Goal: Task Accomplishment & Management: Complete application form

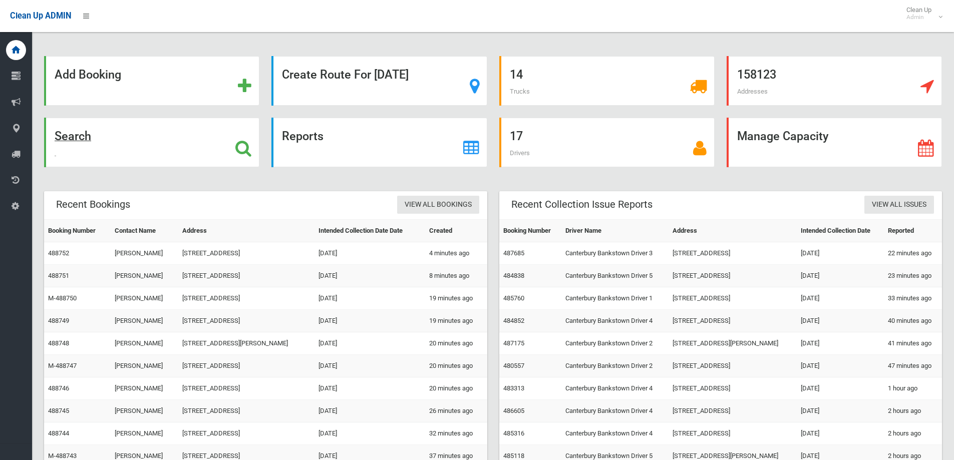
click at [88, 143] on strong "Search" at bounding box center [73, 136] width 37 height 14
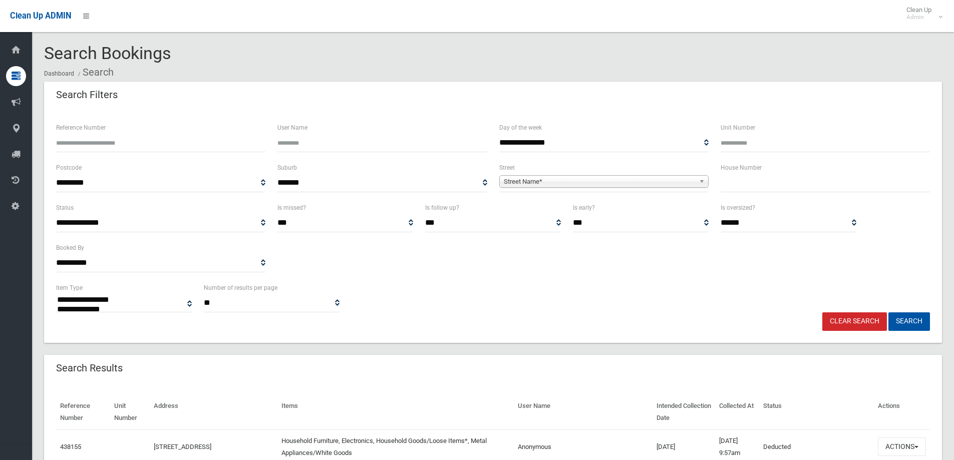
select select
click at [597, 183] on span "Street Name*" at bounding box center [599, 182] width 191 height 12
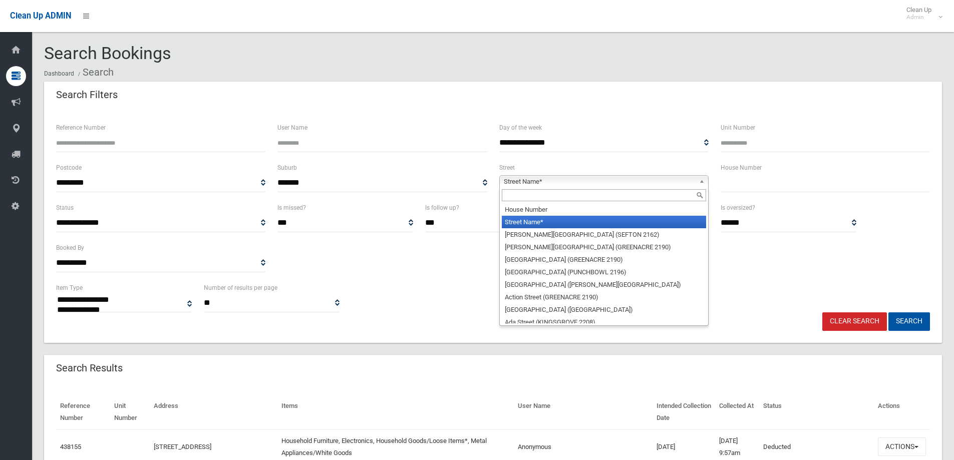
click at [597, 191] on input "text" at bounding box center [604, 195] width 204 height 12
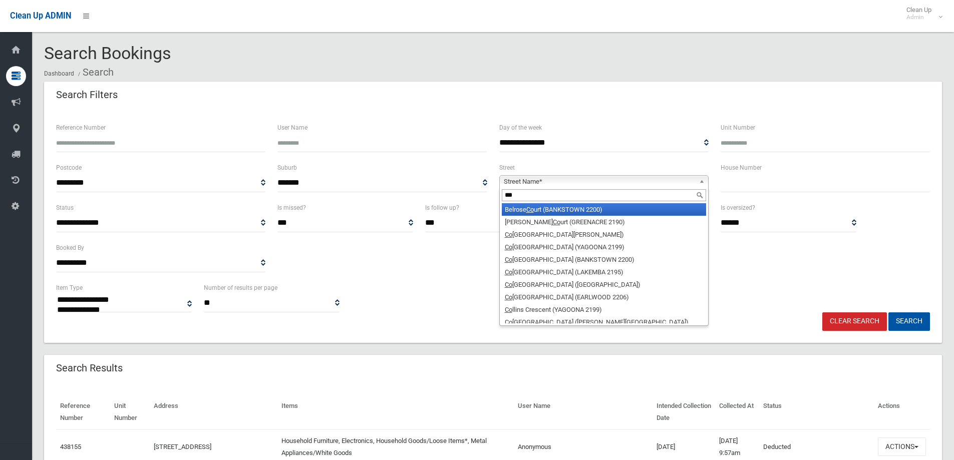
type input "****"
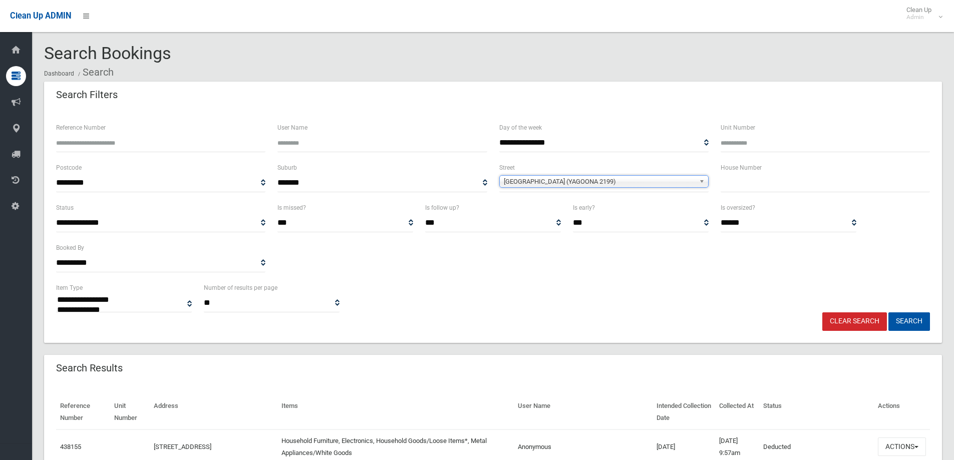
click at [740, 178] on input "text" at bounding box center [825, 183] width 209 height 19
type input "*"
click at [909, 322] on button "Search" at bounding box center [909, 322] width 42 height 19
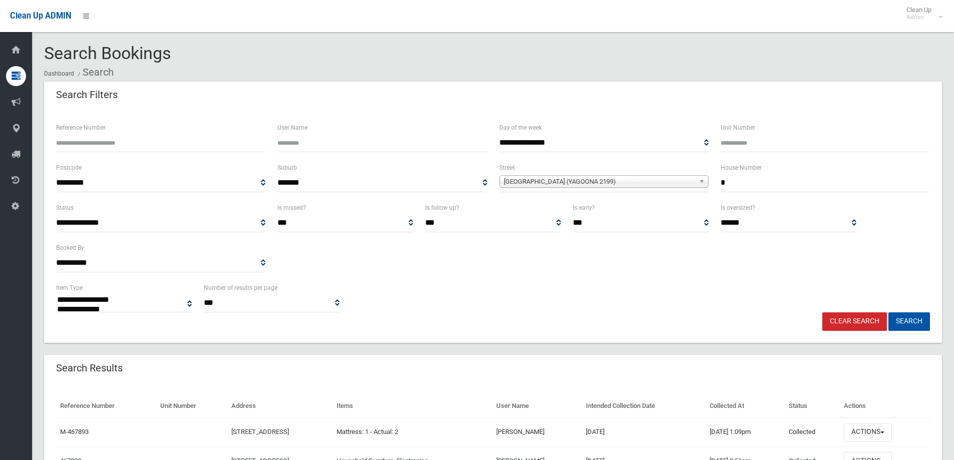
select select
drag, startPoint x: 677, startPoint y: 182, endPoint x: 666, endPoint y: 188, distance: 12.8
click at [676, 183] on div "**********" at bounding box center [493, 182] width 886 height 40
type input "**"
click at [582, 179] on span "[GEOGRAPHIC_DATA] (YAGOONA 2199)" at bounding box center [599, 182] width 191 height 12
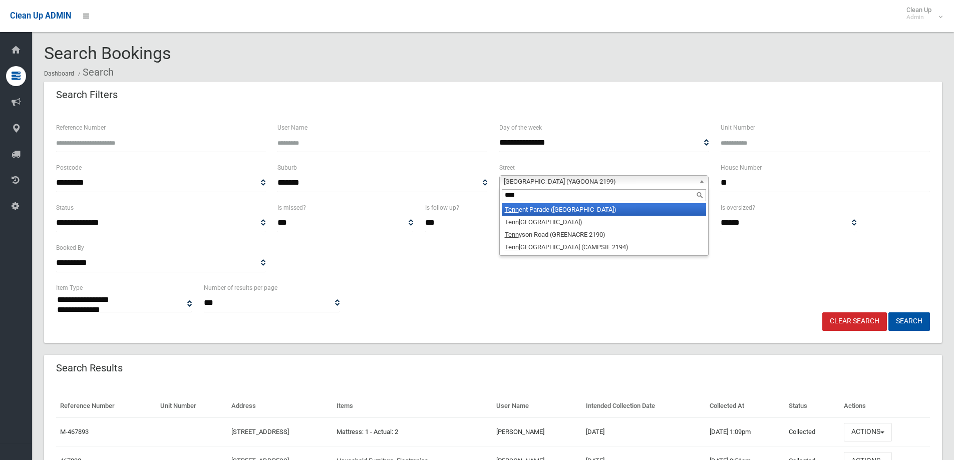
type input "*****"
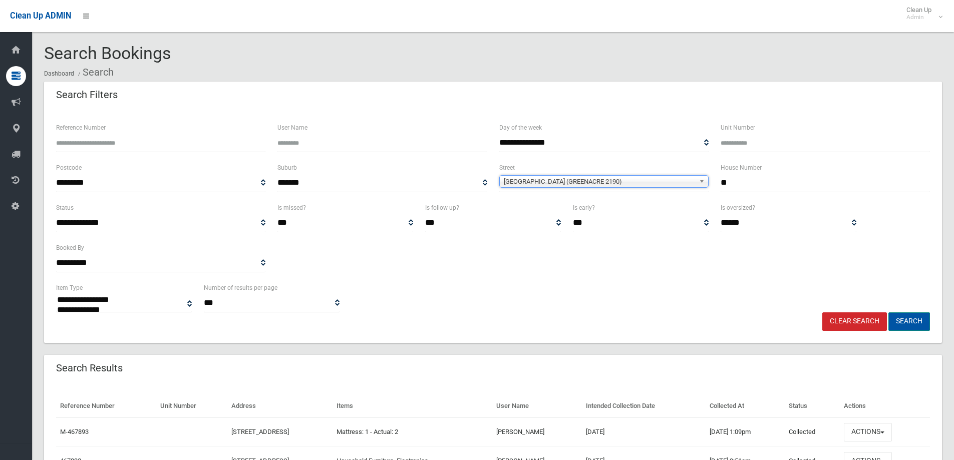
click at [904, 317] on button "Search" at bounding box center [909, 322] width 42 height 19
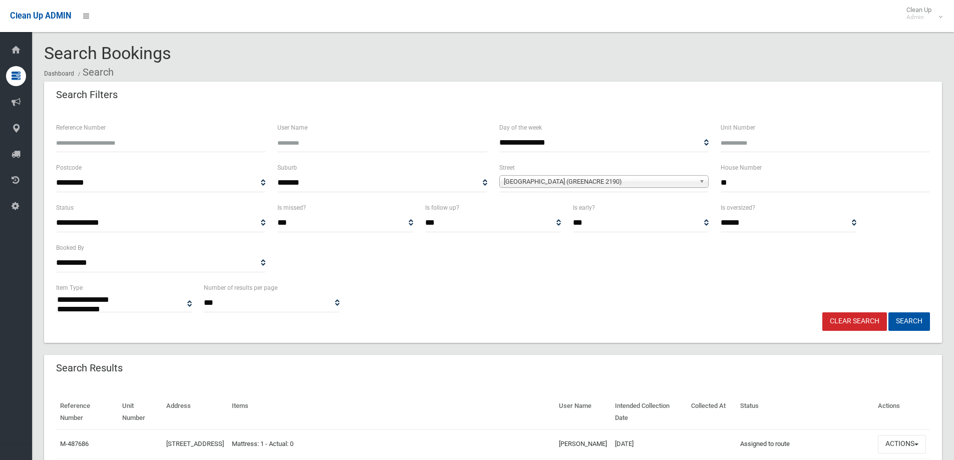
select select
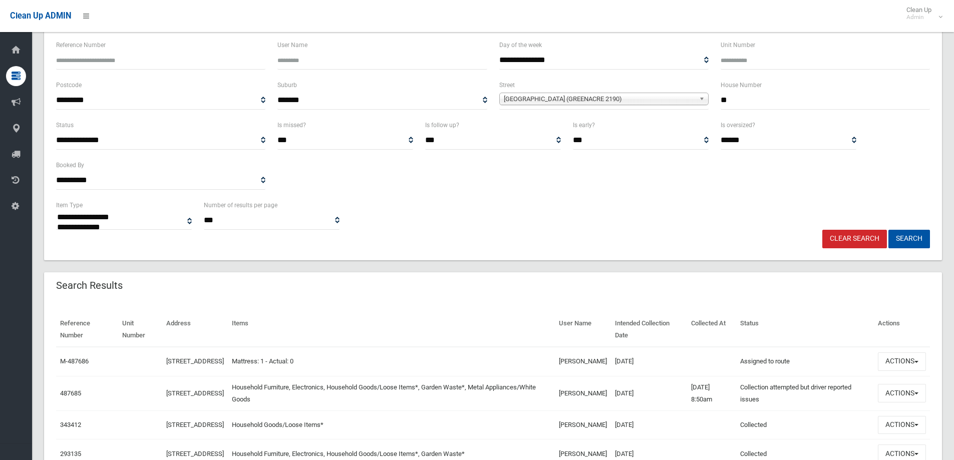
scroll to position [100, 0]
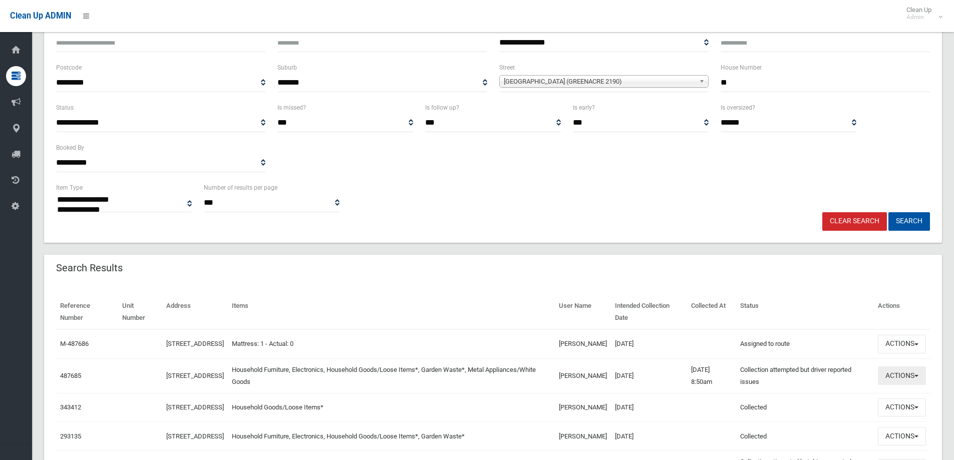
click at [915, 385] on button "Actions" at bounding box center [902, 376] width 48 height 19
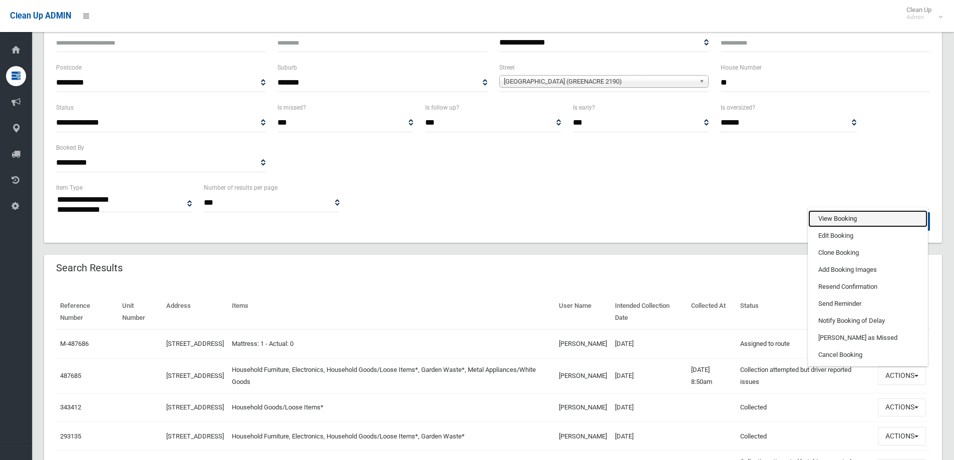
click at [839, 225] on link "View Booking" at bounding box center [867, 218] width 119 height 17
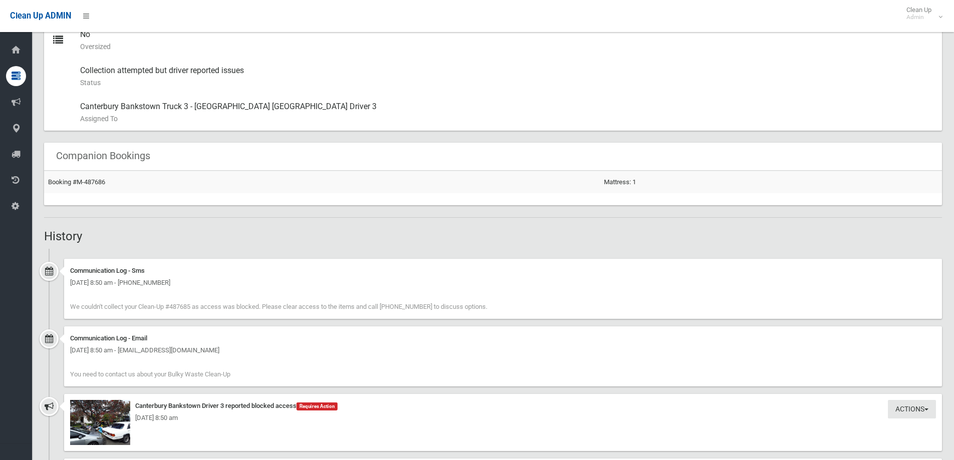
scroll to position [651, 0]
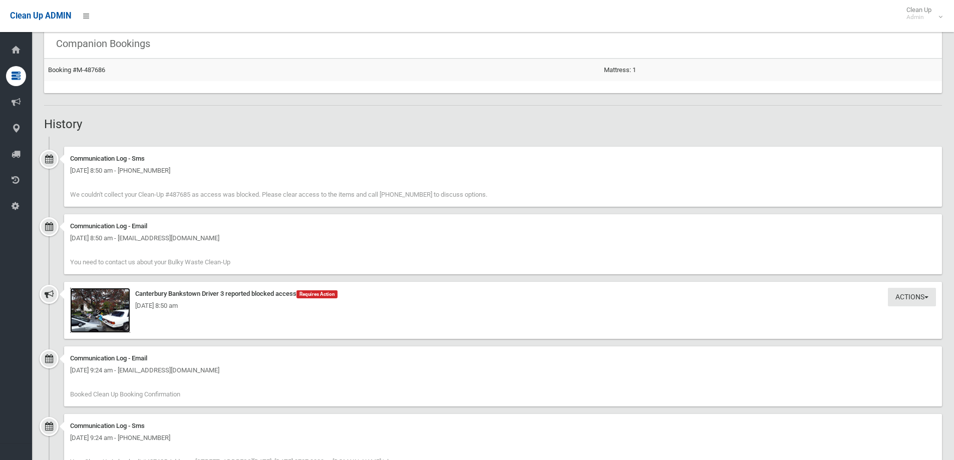
click at [120, 326] on img at bounding box center [100, 310] width 60 height 45
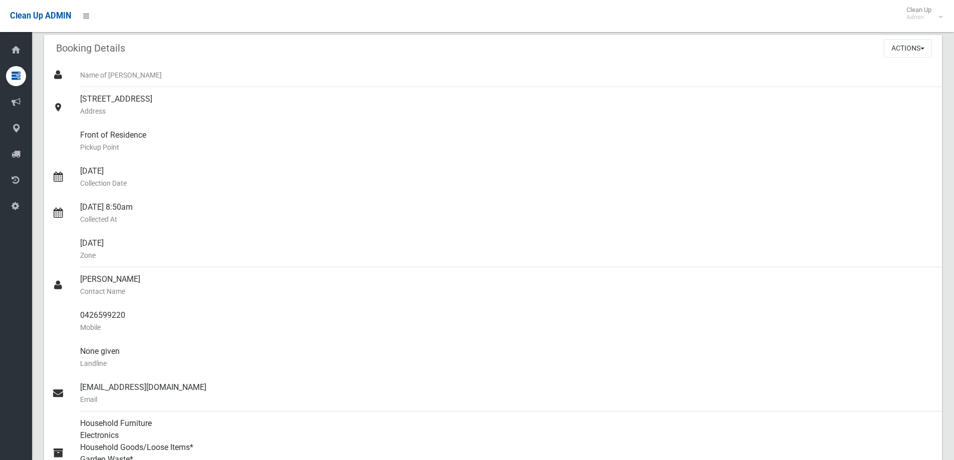
scroll to position [0, 0]
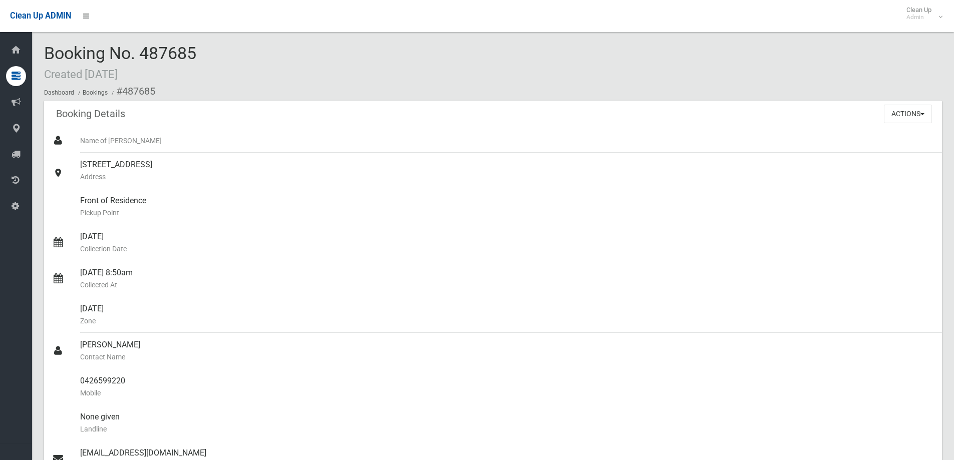
drag, startPoint x: 140, startPoint y: 54, endPoint x: 218, endPoint y: 58, distance: 77.7
click at [218, 58] on div "Booking No. 487685 Created 24/09/2025 Dashboard Bookings #487685" at bounding box center [493, 72] width 898 height 57
click at [916, 125] on div "Actions View Booking Edit Booking Clone Booking Add Booking Images Resend Confi…" at bounding box center [913, 114] width 58 height 26
click at [916, 121] on button "Actions" at bounding box center [908, 114] width 48 height 19
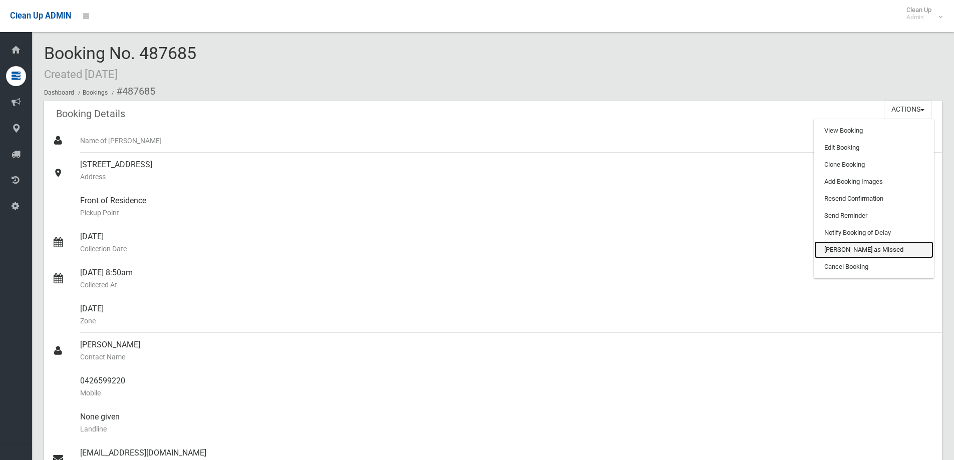
click at [840, 247] on link "[PERSON_NAME] as Missed" at bounding box center [873, 249] width 119 height 17
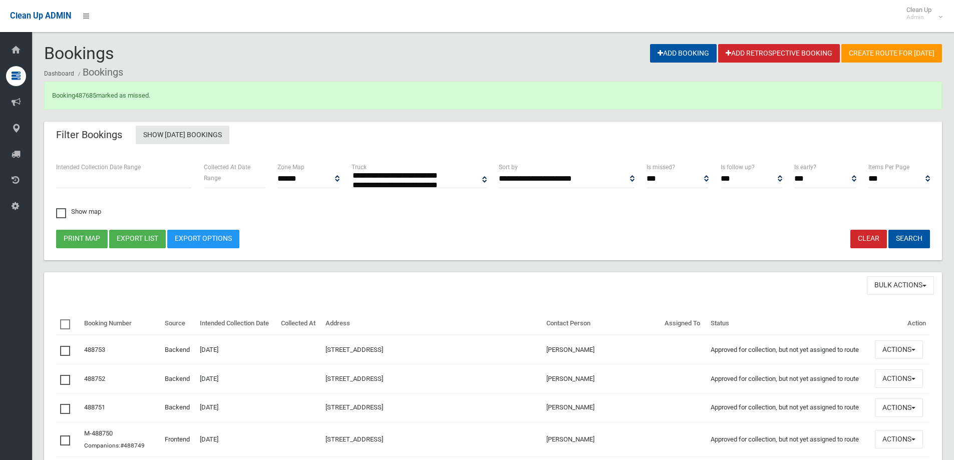
select select
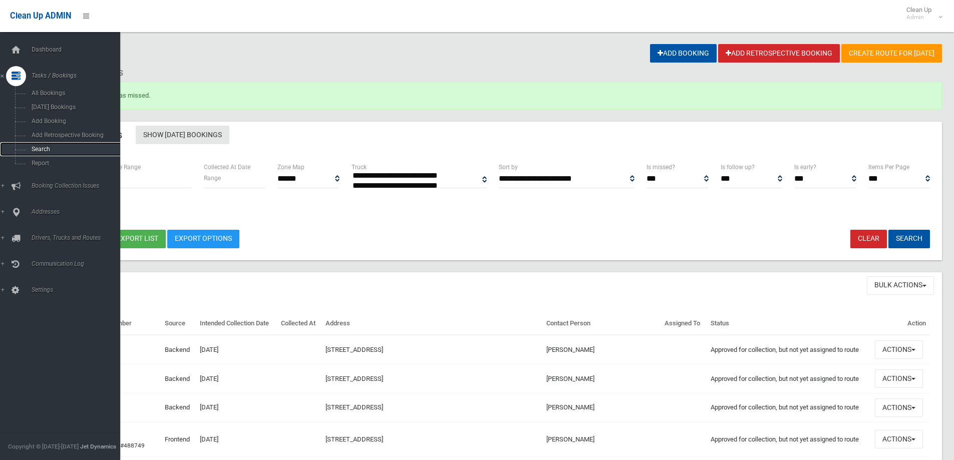
click at [62, 152] on span "Search" at bounding box center [74, 149] width 91 height 7
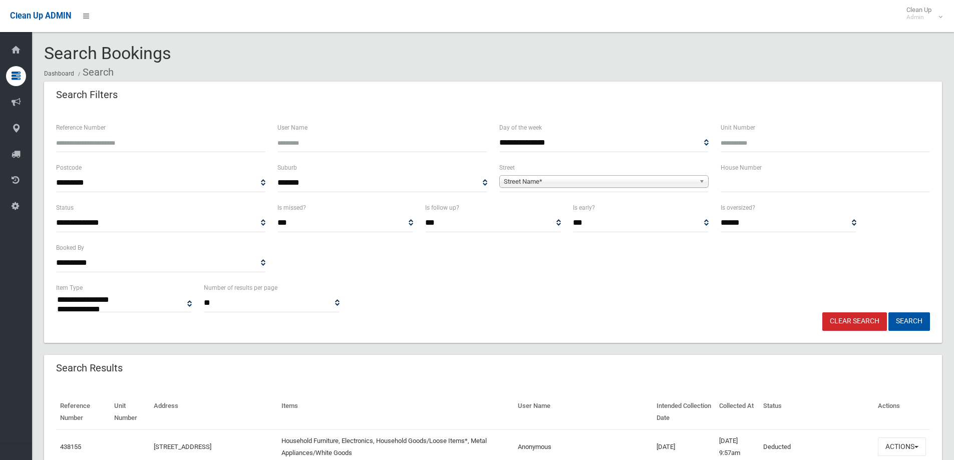
select select
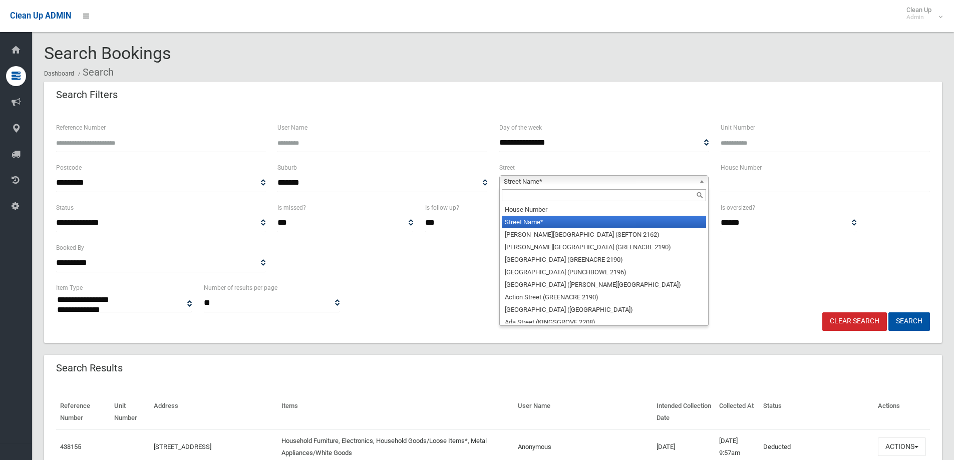
click at [595, 177] on span "Street Name*" at bounding box center [599, 182] width 191 height 12
click at [577, 197] on input "text" at bounding box center [604, 195] width 204 height 12
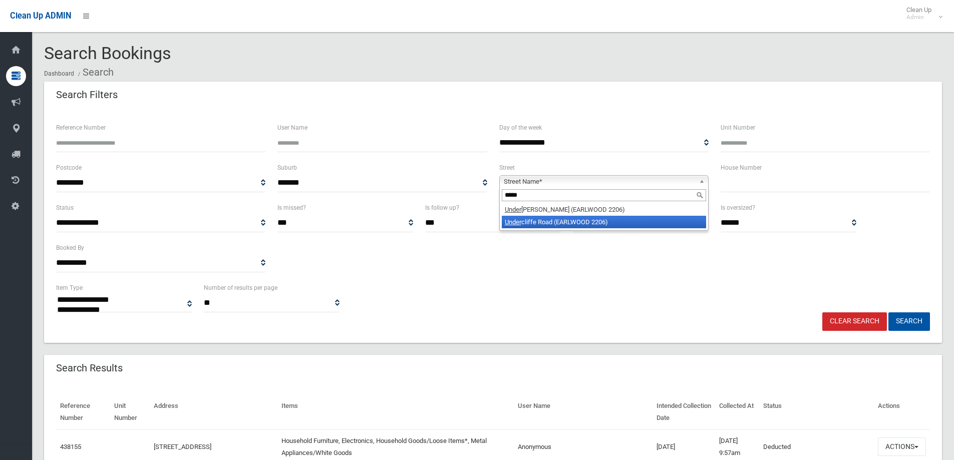
type input "*****"
click at [538, 225] on li "Under cliffe Road (EARLWOOD 2206)" at bounding box center [604, 222] width 204 height 13
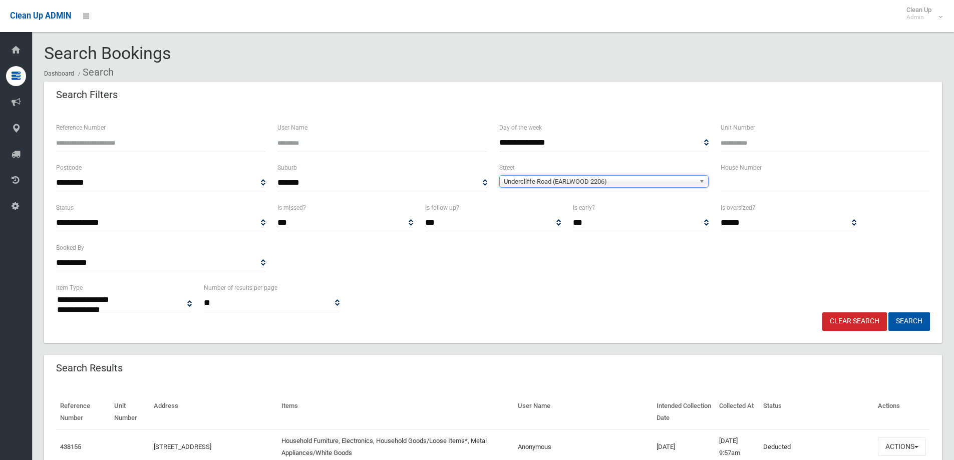
click at [751, 192] on input "text" at bounding box center [825, 183] width 209 height 19
type input "**"
click at [888, 313] on button "Search" at bounding box center [909, 322] width 42 height 19
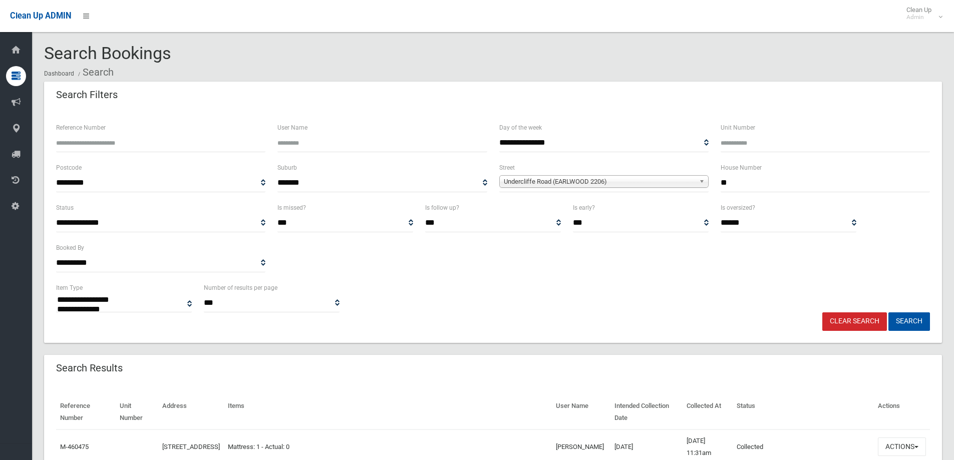
select select
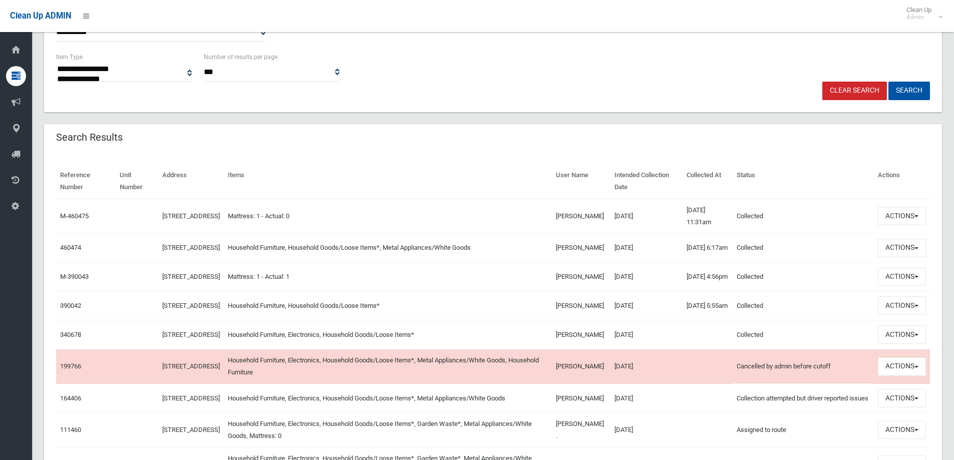
scroll to position [250, 0]
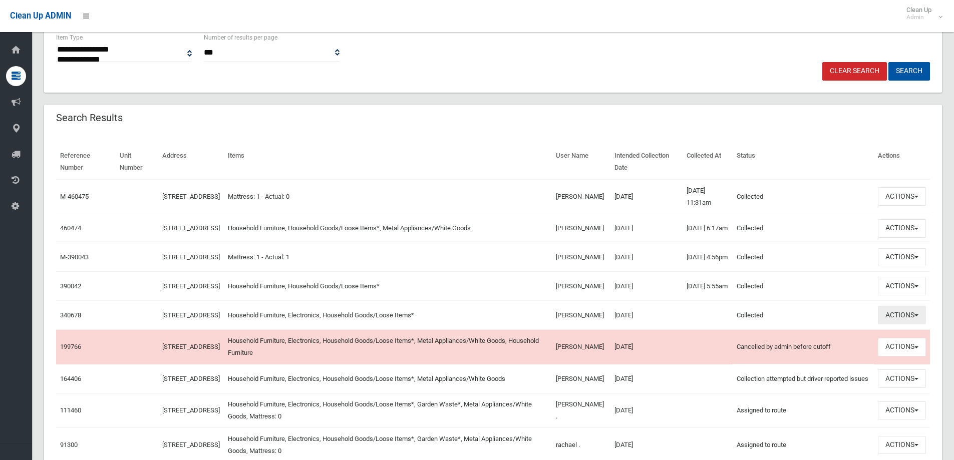
click at [902, 325] on button "Actions" at bounding box center [902, 315] width 48 height 19
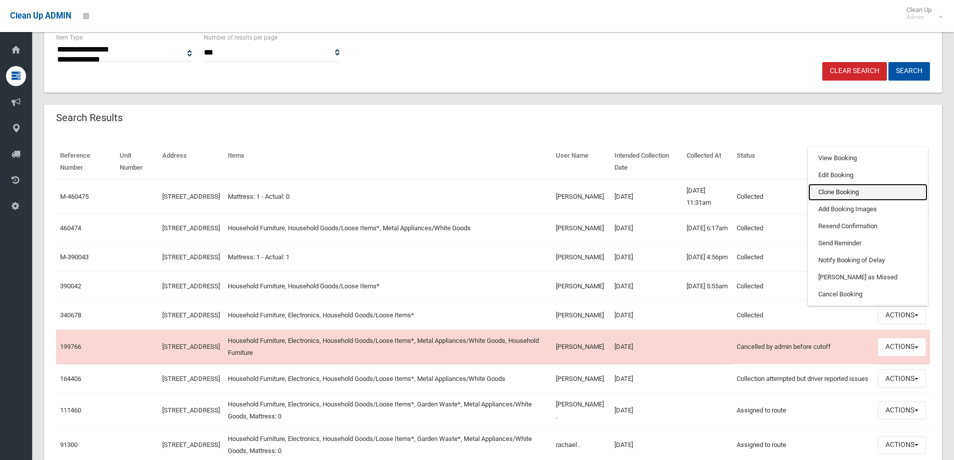
click at [836, 201] on link "Clone Booking" at bounding box center [867, 192] width 119 height 17
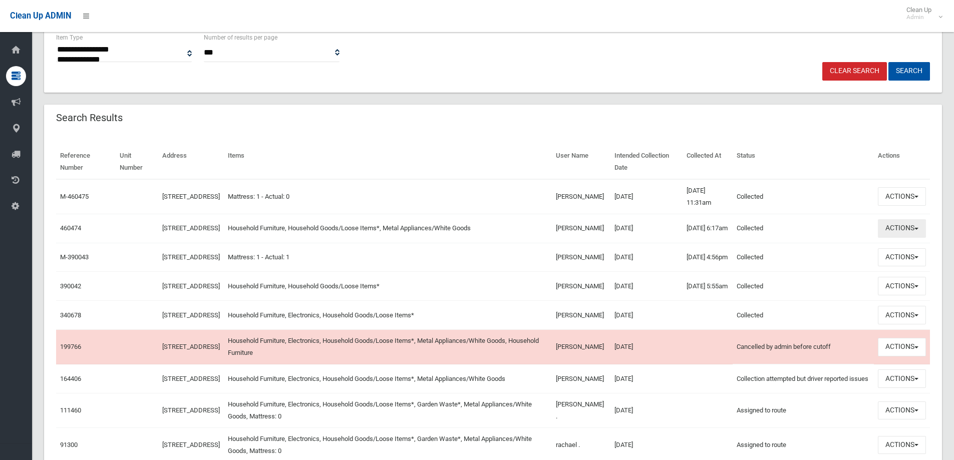
click at [912, 230] on button "Actions" at bounding box center [902, 228] width 48 height 19
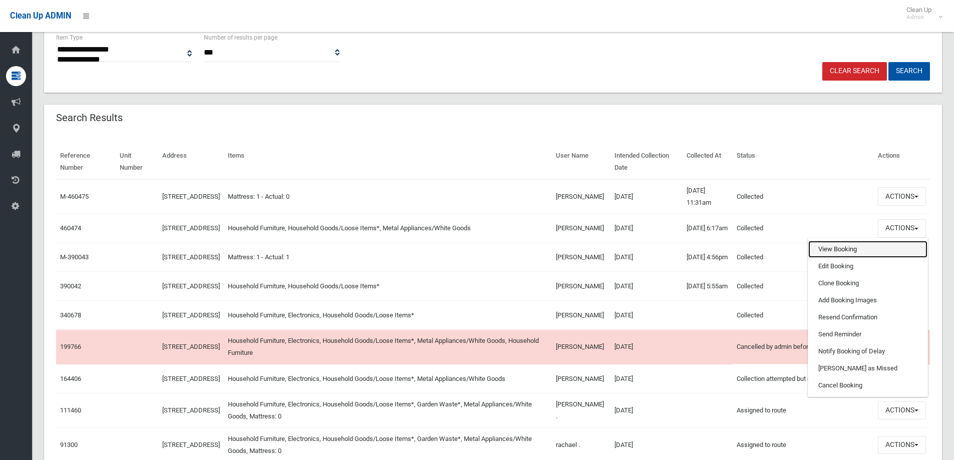
click at [827, 247] on link "View Booking" at bounding box center [867, 249] width 119 height 17
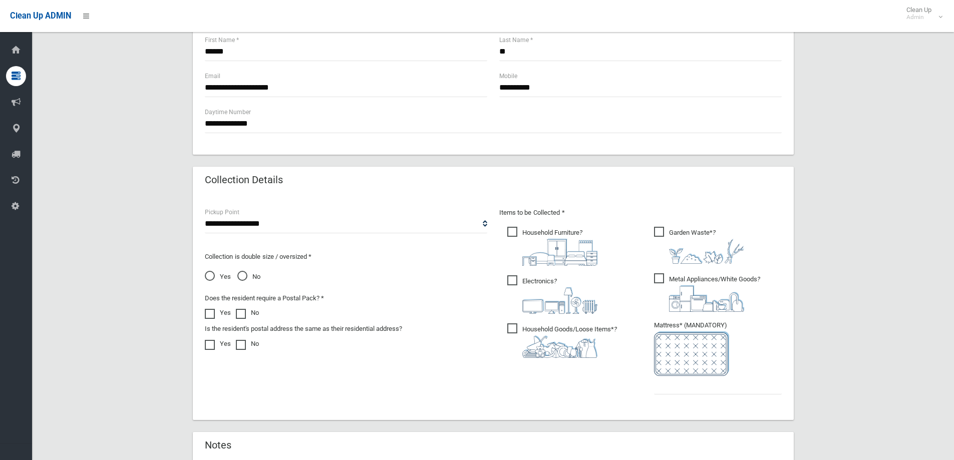
scroll to position [501, 0]
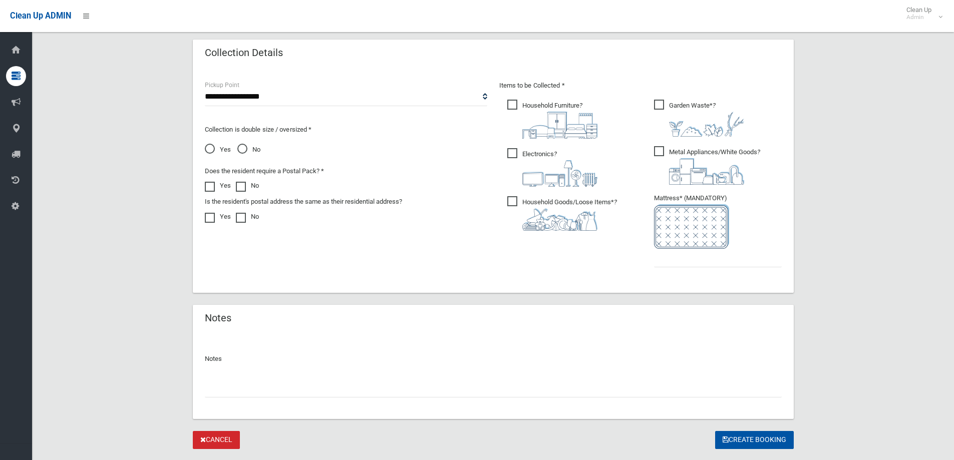
click at [702, 100] on span "Garden Waste* ?" at bounding box center [699, 118] width 90 height 37
click at [688, 175] on img at bounding box center [706, 171] width 75 height 27
click at [704, 263] on input "text" at bounding box center [718, 258] width 128 height 19
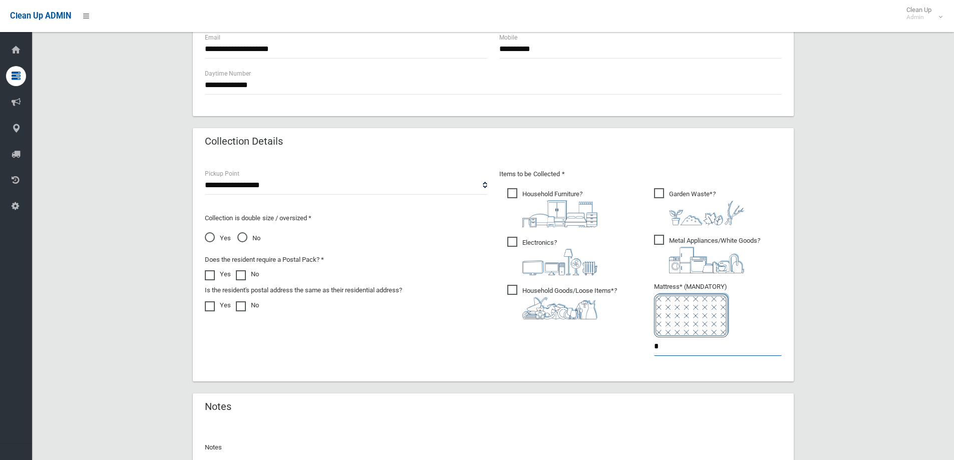
scroll to position [250, 0]
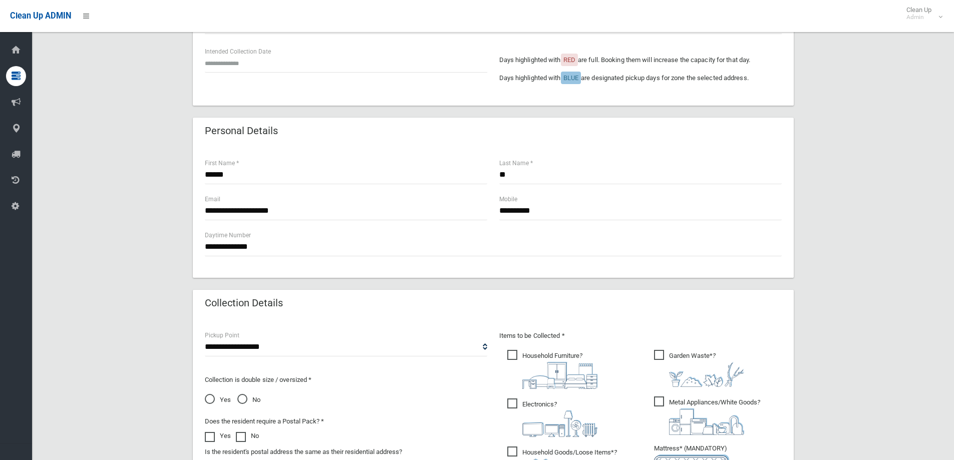
type input "*"
drag, startPoint x: 270, startPoint y: 246, endPoint x: 165, endPoint y: 252, distance: 104.8
click at [165, 252] on div "**********" at bounding box center [493, 265] width 898 height 869
click at [588, 203] on input "**********" at bounding box center [640, 211] width 282 height 19
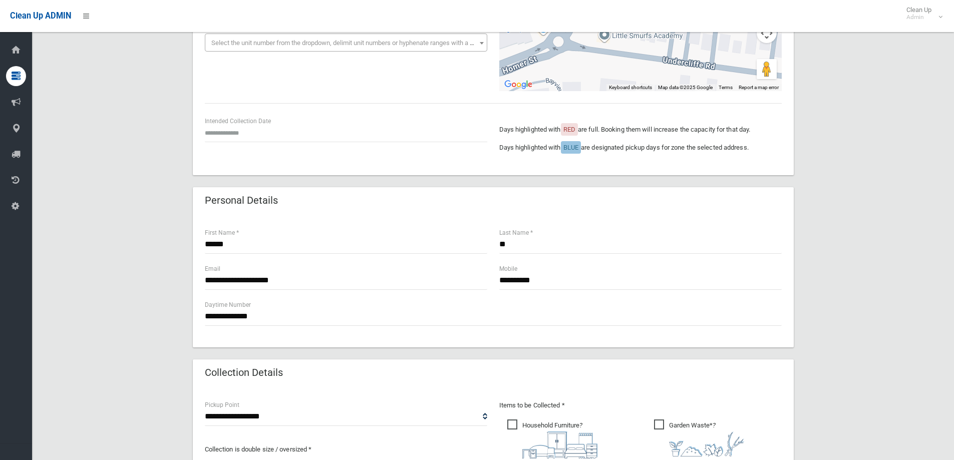
scroll to position [0, 0]
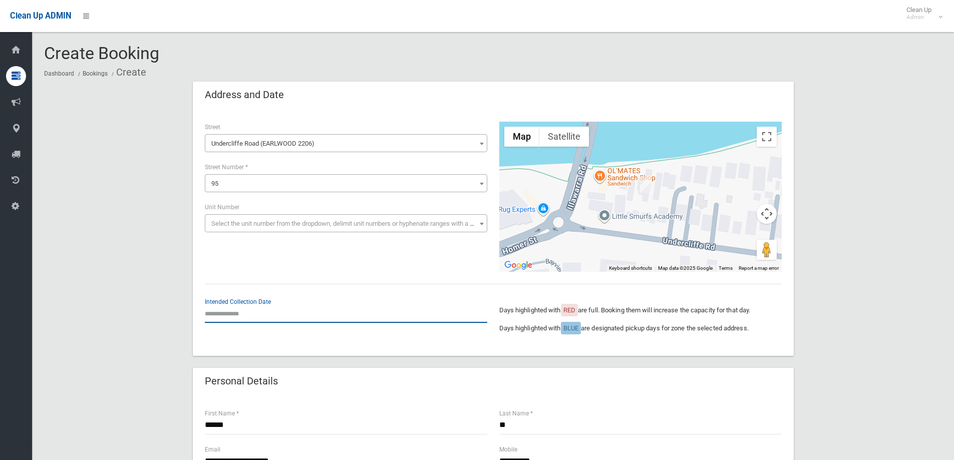
click at [228, 312] on input "text" at bounding box center [346, 314] width 282 height 19
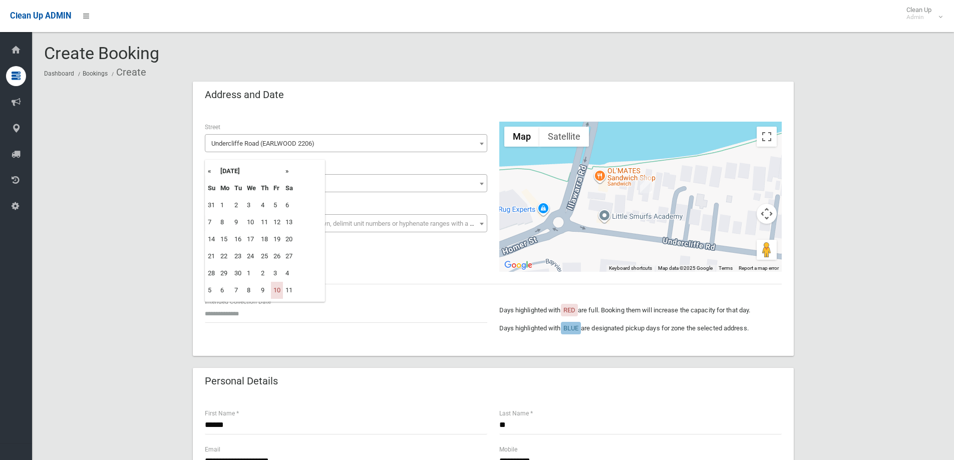
click at [289, 170] on th "»" at bounding box center [289, 171] width 13 height 17
click at [280, 265] on td "31" at bounding box center [277, 273] width 12 height 17
type input "**********"
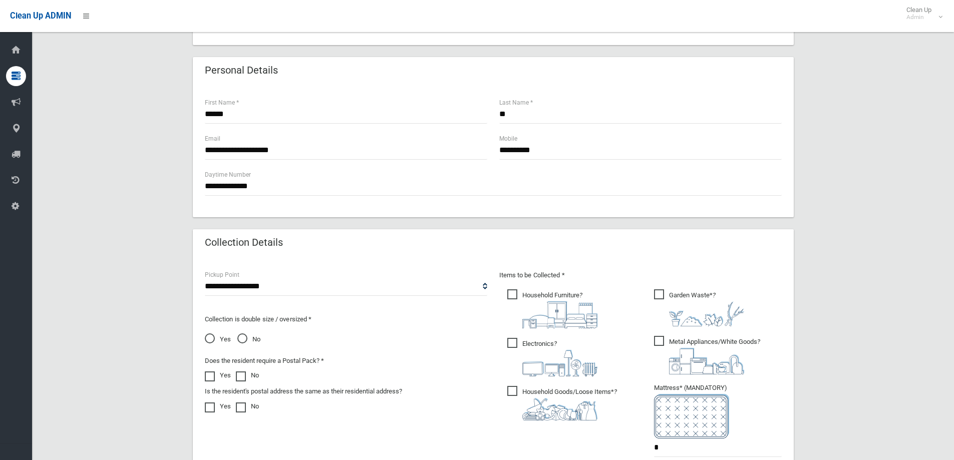
scroll to position [175, 0]
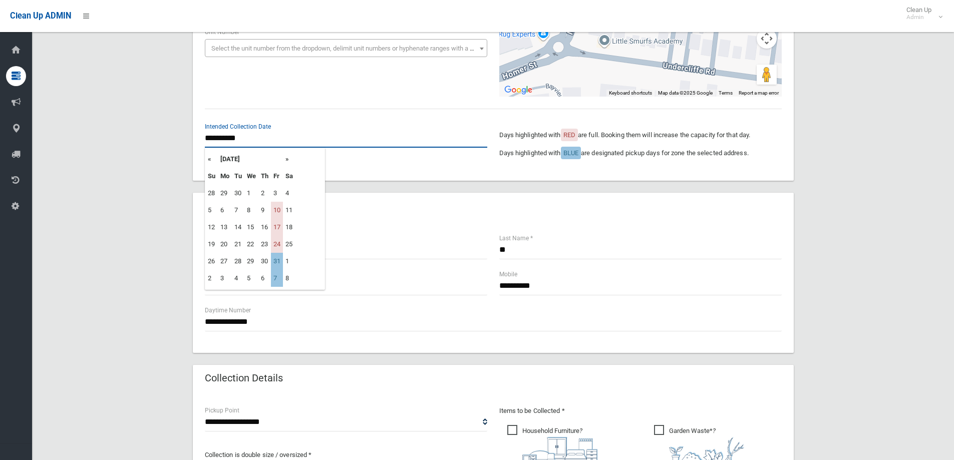
click at [239, 139] on input "**********" at bounding box center [346, 138] width 282 height 19
click at [208, 158] on th "«" at bounding box center [211, 159] width 13 height 17
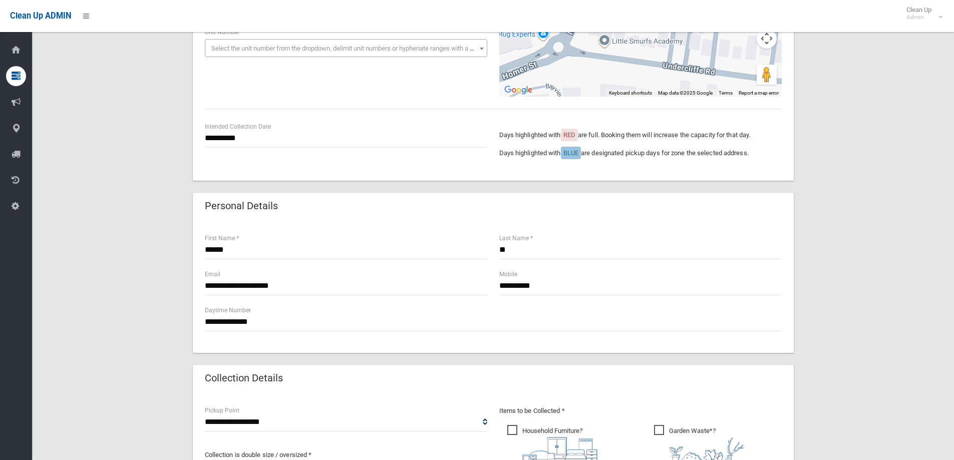
click at [853, 271] on div "**********" at bounding box center [493, 340] width 898 height 869
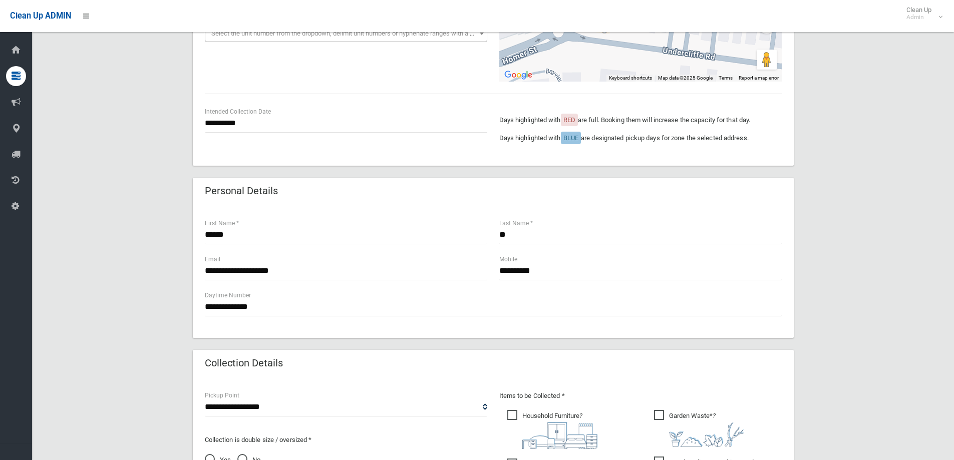
scroll to position [526, 0]
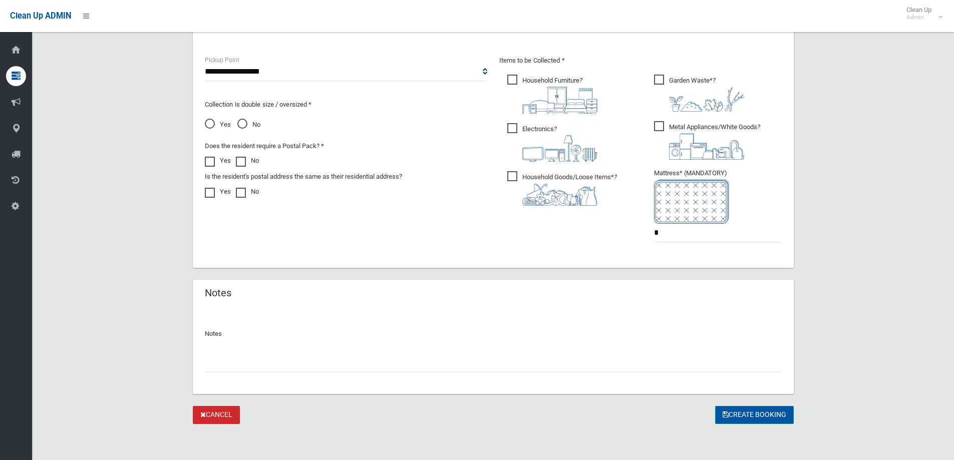
click at [755, 420] on button "Create Booking" at bounding box center [754, 415] width 79 height 19
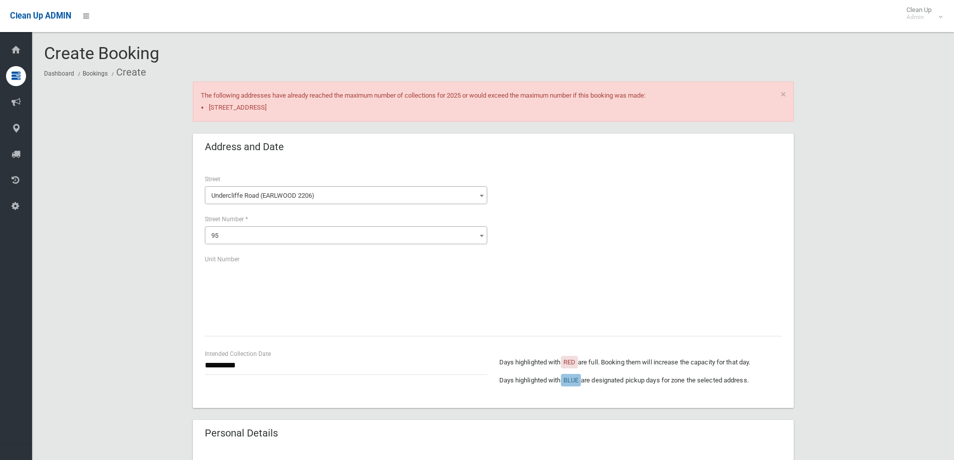
scroll to position [526, 0]
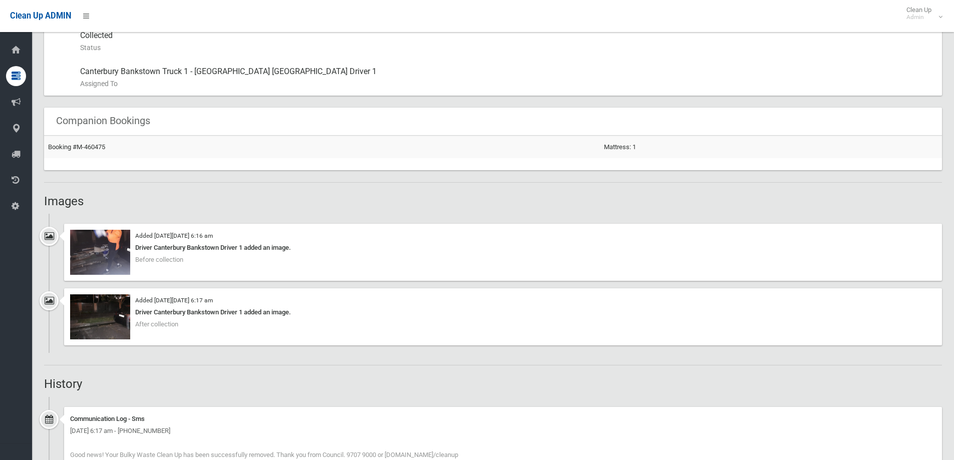
scroll to position [551, 0]
click at [97, 257] on img at bounding box center [100, 251] width 60 height 45
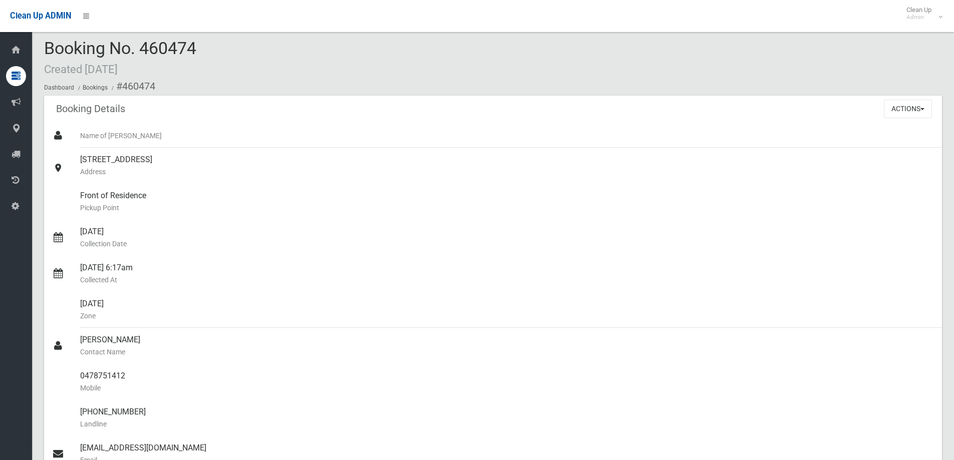
scroll to position [0, 0]
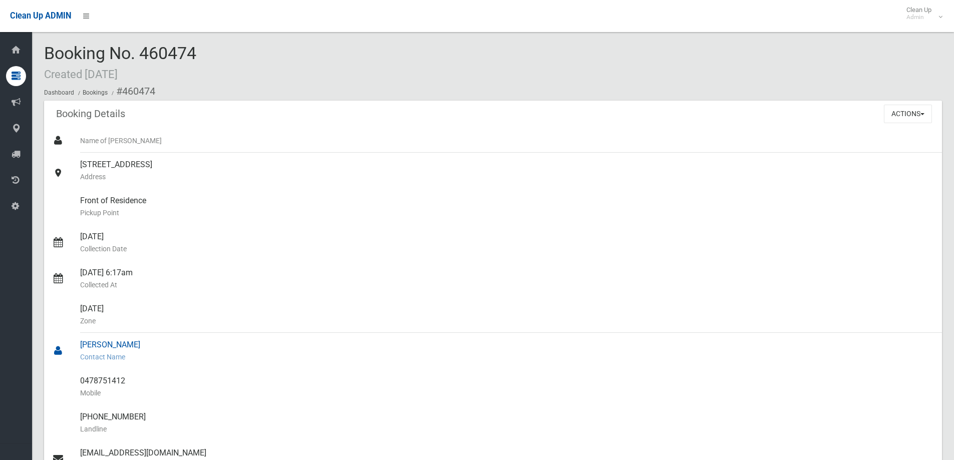
drag, startPoint x: 131, startPoint y: 341, endPoint x: 76, endPoint y: 341, distance: 54.6
click at [76, 341] on link "Felix Kneebone Contact Name" at bounding box center [493, 351] width 898 height 36
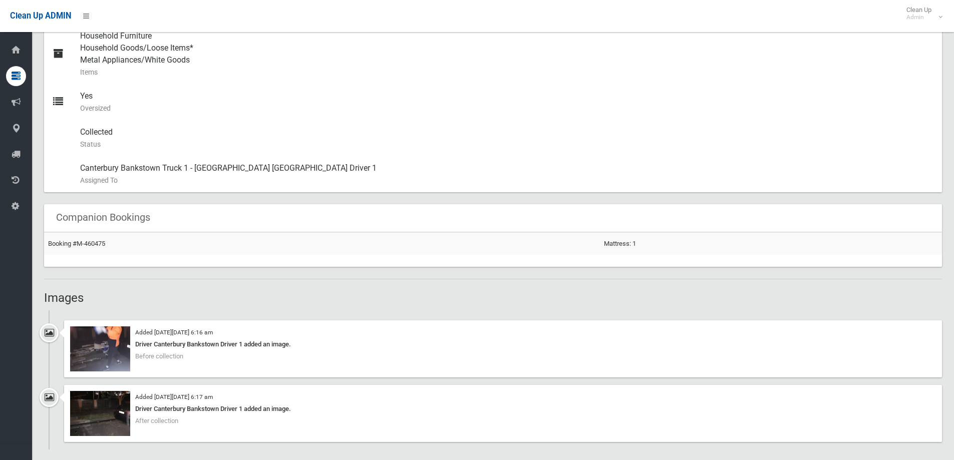
scroll to position [452, 0]
click at [100, 355] on img at bounding box center [100, 350] width 60 height 45
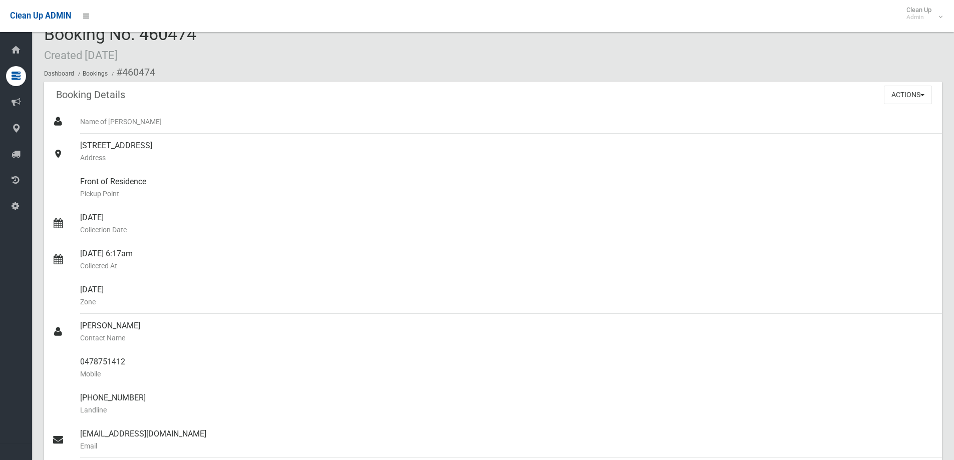
scroll to position [0, 0]
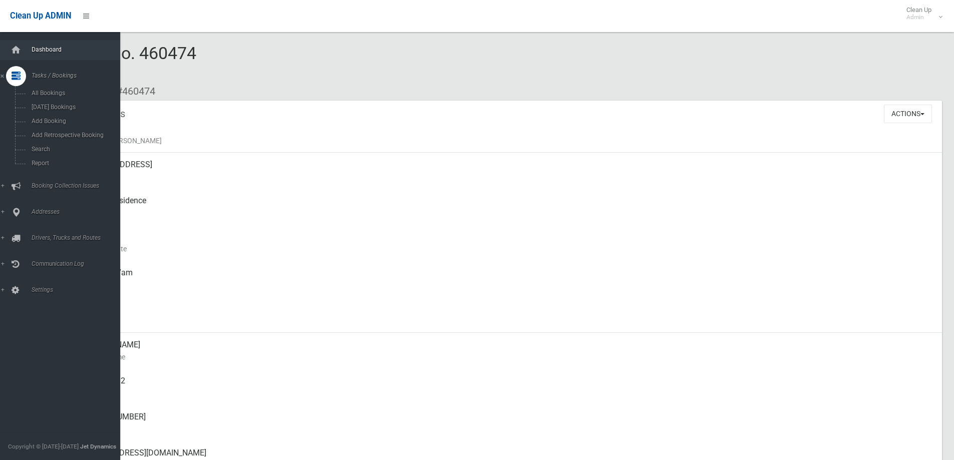
click at [43, 51] on span "Dashboard" at bounding box center [78, 49] width 99 height 7
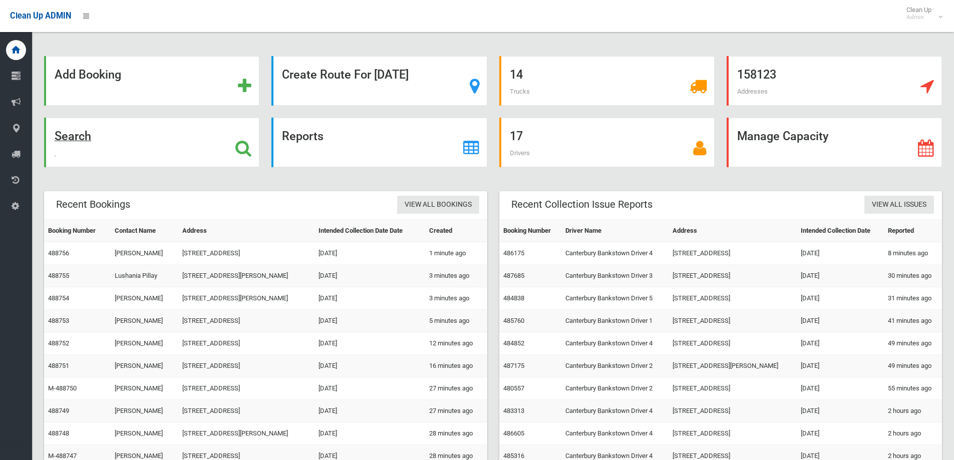
drag, startPoint x: 82, startPoint y: 138, endPoint x: 155, endPoint y: 138, distance: 72.6
click at [82, 138] on strong "Search" at bounding box center [73, 136] width 37 height 14
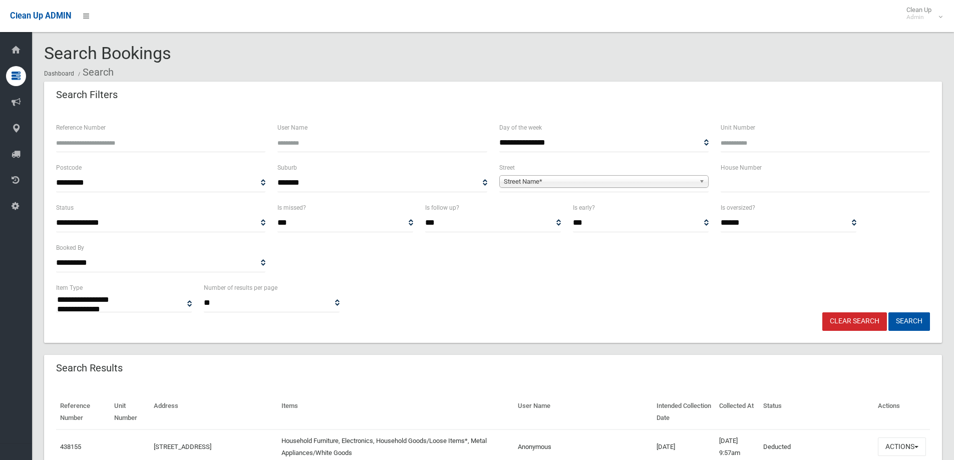
select select
click at [551, 181] on span "Street Name*" at bounding box center [599, 182] width 191 height 12
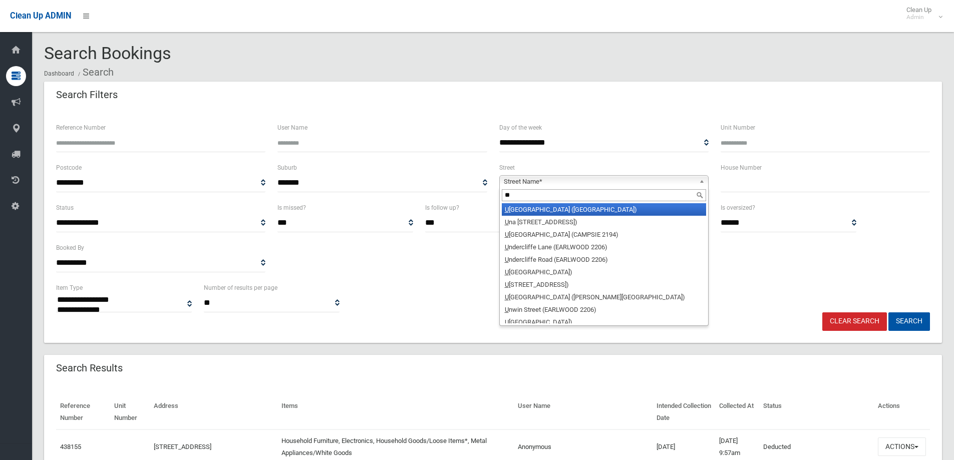
type input "***"
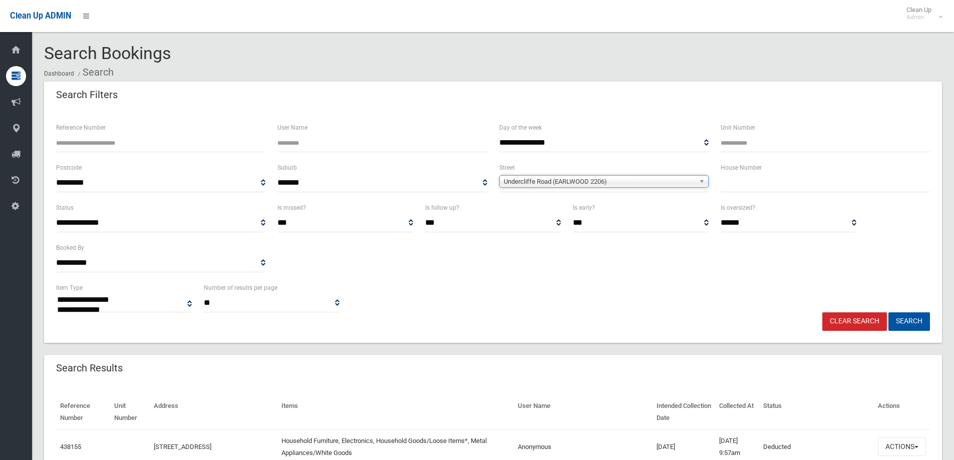
click at [848, 184] on input "text" at bounding box center [825, 183] width 209 height 19
type input "**"
drag, startPoint x: 905, startPoint y: 322, endPoint x: 602, endPoint y: 288, distance: 304.8
click at [905, 321] on button "Search" at bounding box center [909, 322] width 42 height 19
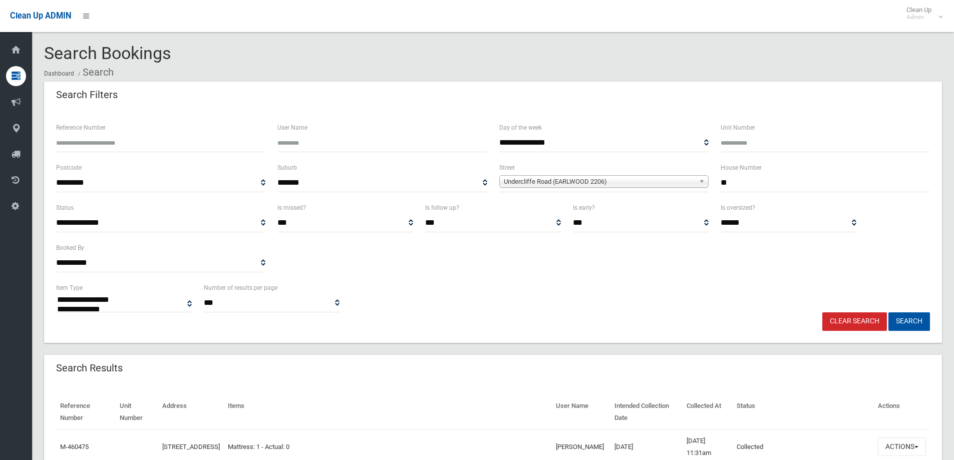
select select
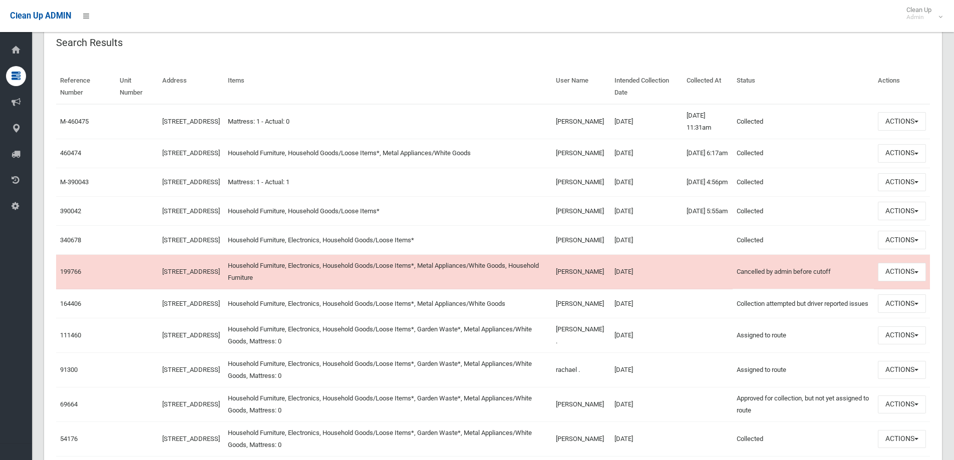
scroll to position [351, 0]
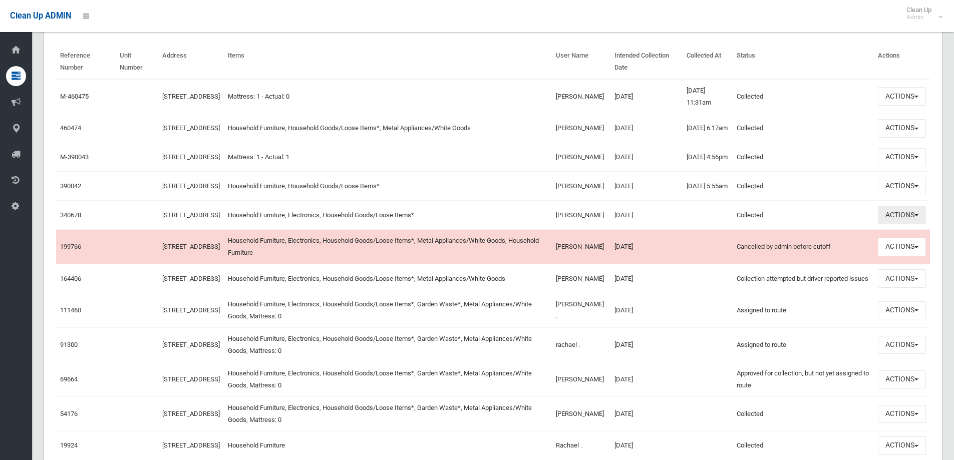
click at [909, 224] on button "Actions" at bounding box center [902, 215] width 48 height 19
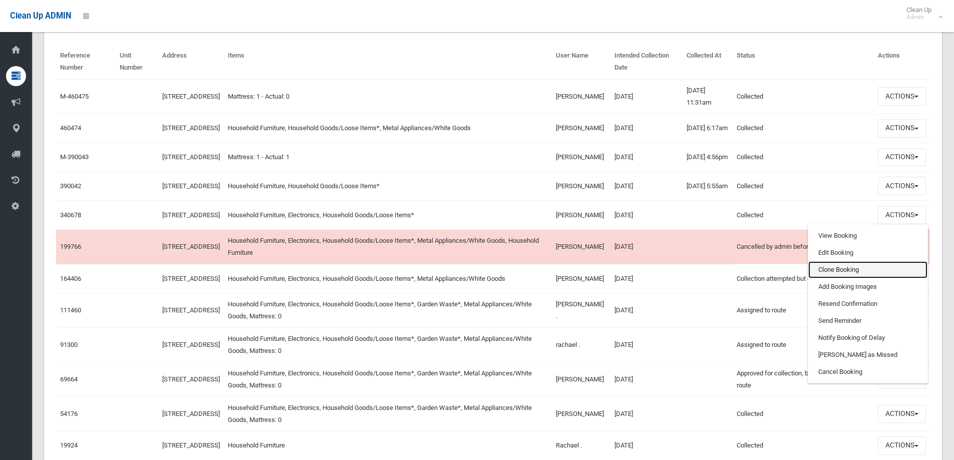
click at [852, 278] on link "Clone Booking" at bounding box center [867, 269] width 119 height 17
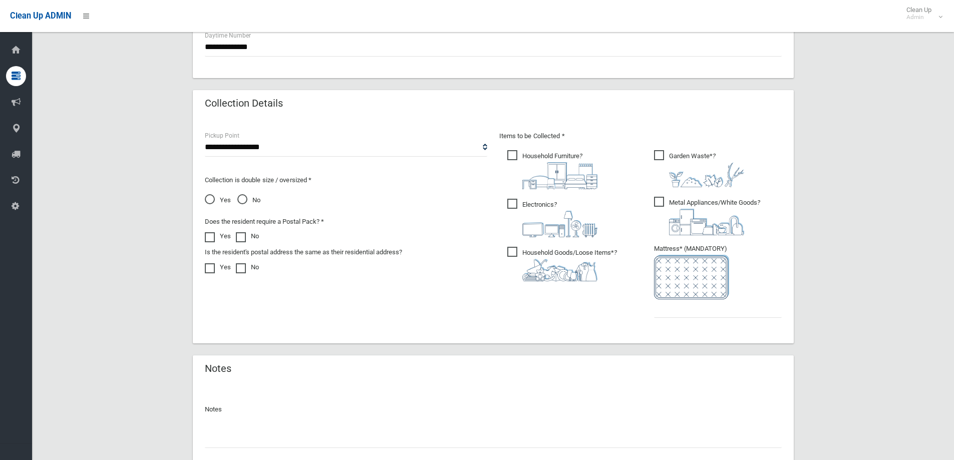
scroll to position [451, 0]
click at [680, 160] on span "Garden Waste* ?" at bounding box center [699, 168] width 90 height 37
click at [699, 214] on img at bounding box center [706, 221] width 75 height 27
click at [705, 312] on input "text" at bounding box center [718, 308] width 128 height 19
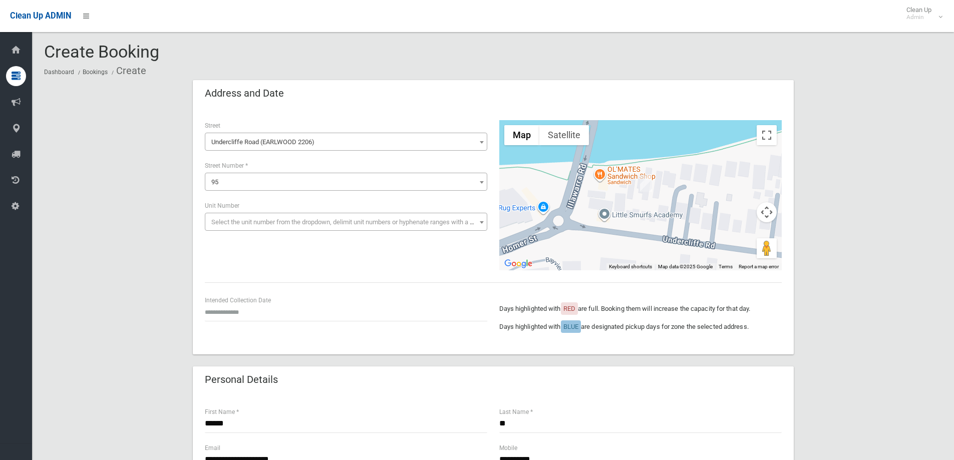
scroll to position [0, 0]
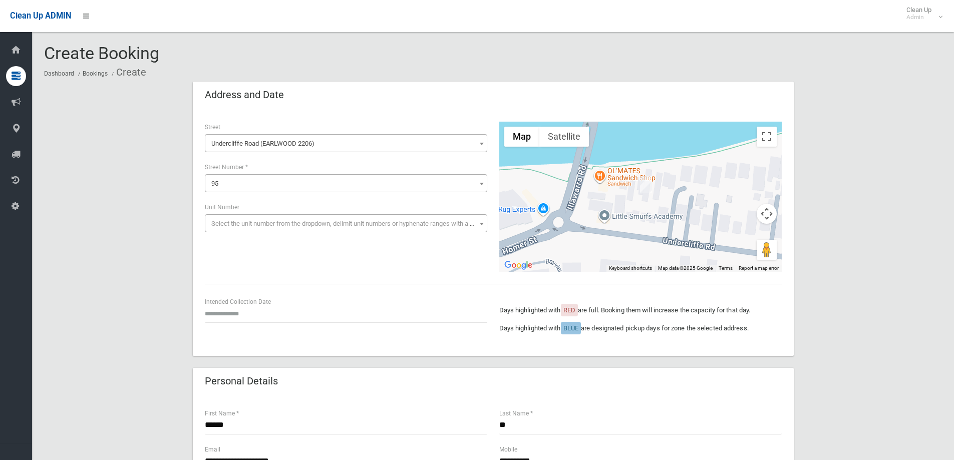
type input "*"
click at [246, 312] on input "text" at bounding box center [346, 314] width 282 height 19
click at [286, 174] on th "»" at bounding box center [289, 171] width 13 height 17
click at [291, 171] on th "»" at bounding box center [289, 171] width 13 height 17
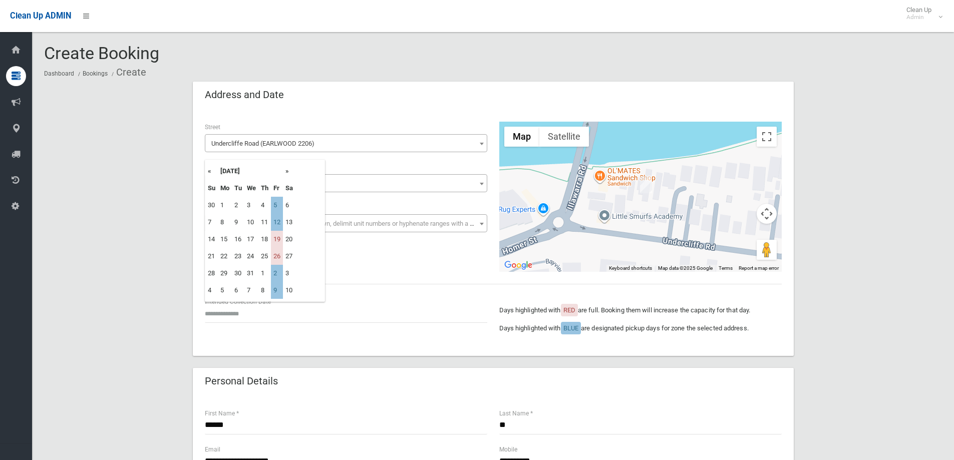
click at [291, 171] on th "»" at bounding box center [289, 171] width 13 height 17
click at [277, 202] on td "2" at bounding box center [277, 205] width 12 height 17
type input "**********"
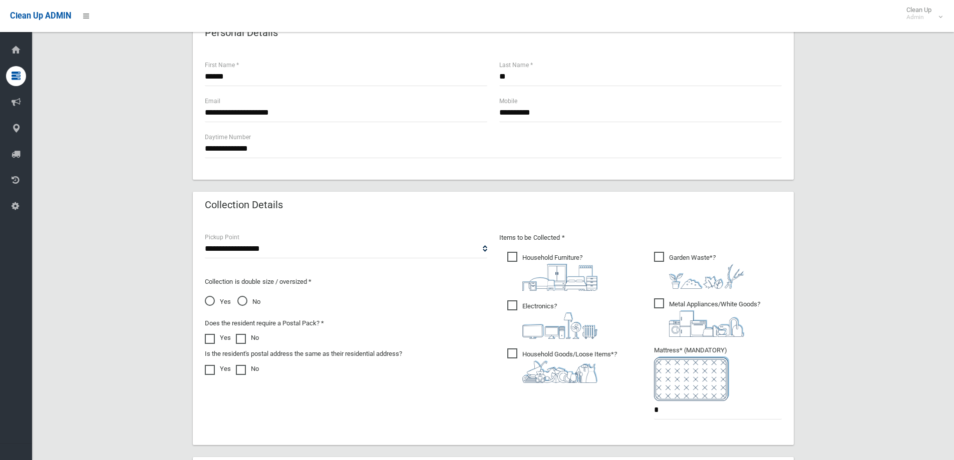
scroll to position [526, 0]
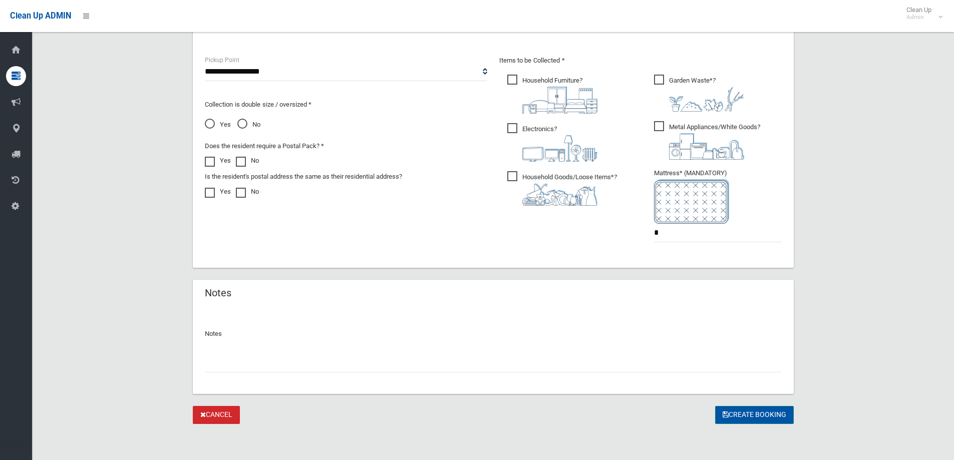
click at [742, 414] on button "Create Booking" at bounding box center [754, 415] width 79 height 19
